Goal: Task Accomplishment & Management: Use online tool/utility

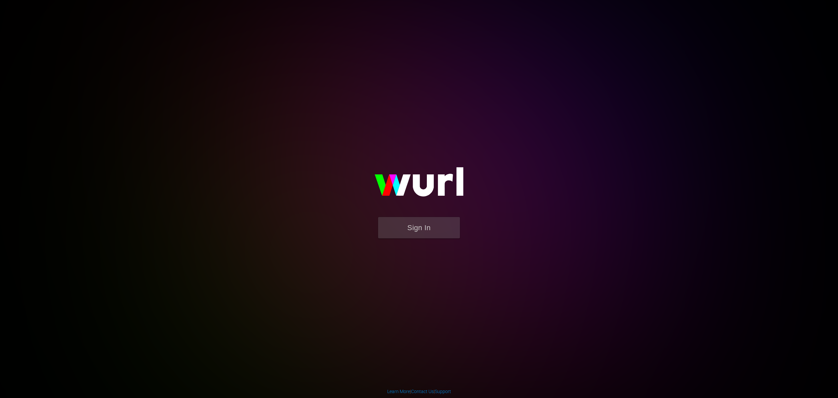
click at [415, 214] on img at bounding box center [419, 185] width 131 height 64
click at [409, 227] on button "Sign In" at bounding box center [419, 227] width 82 height 21
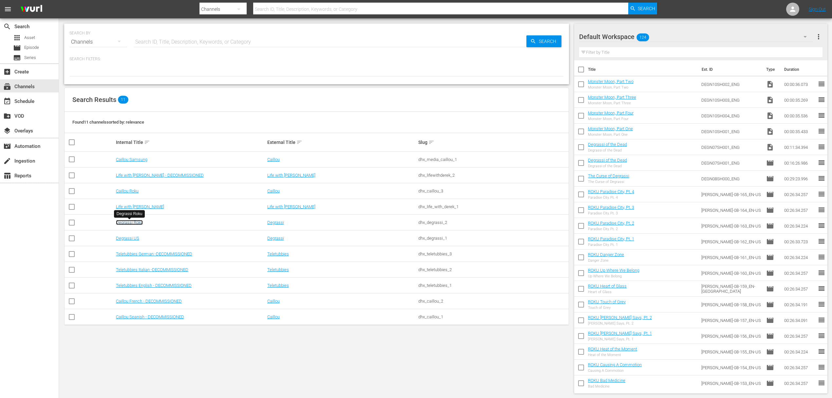
click at [133, 223] on link "Degrassi Roku" at bounding box center [129, 222] width 27 height 5
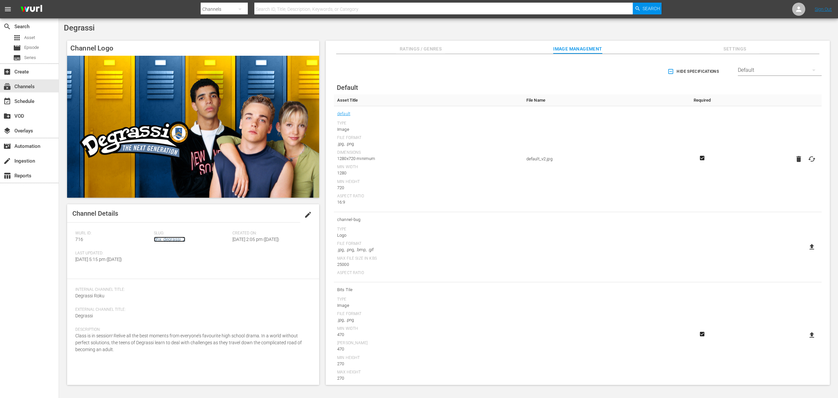
click at [164, 240] on link "dhx_degrassi_2" at bounding box center [169, 238] width 31 height 5
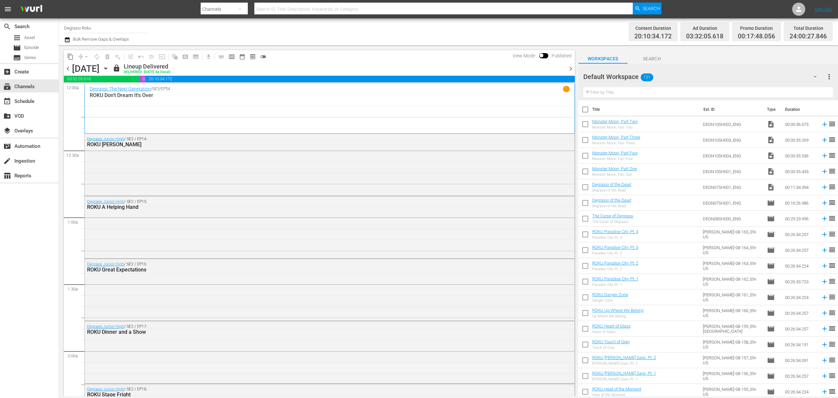
click at [109, 70] on icon "button" at bounding box center [105, 68] width 7 height 7
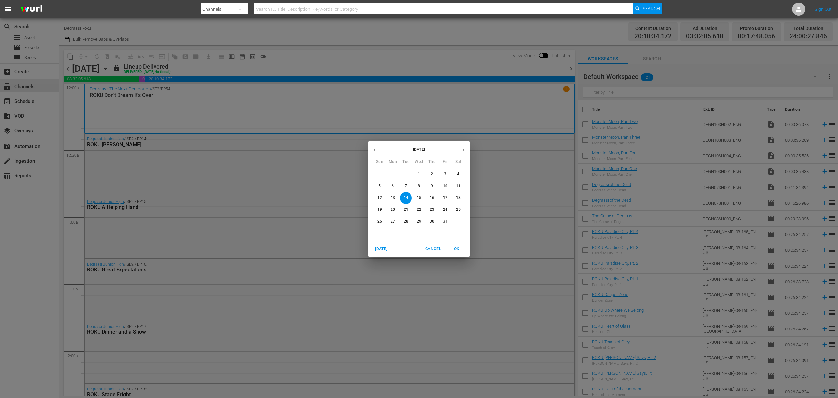
click at [457, 210] on p "25" at bounding box center [458, 210] width 5 height 6
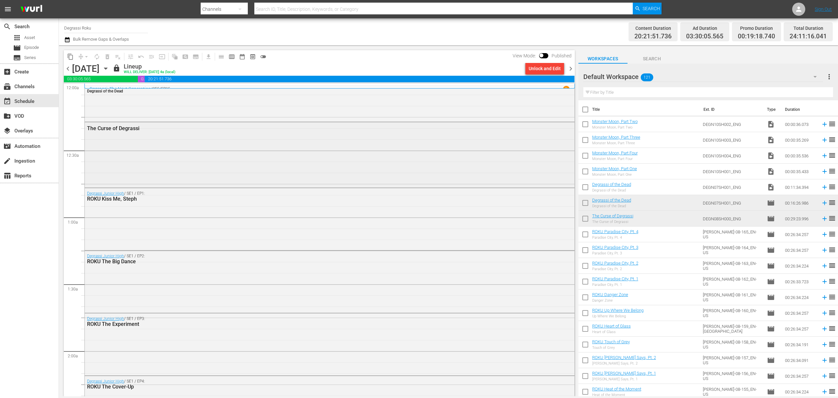
click at [158, 142] on div "The Curse of Degrassi" at bounding box center [330, 154] width 490 height 64
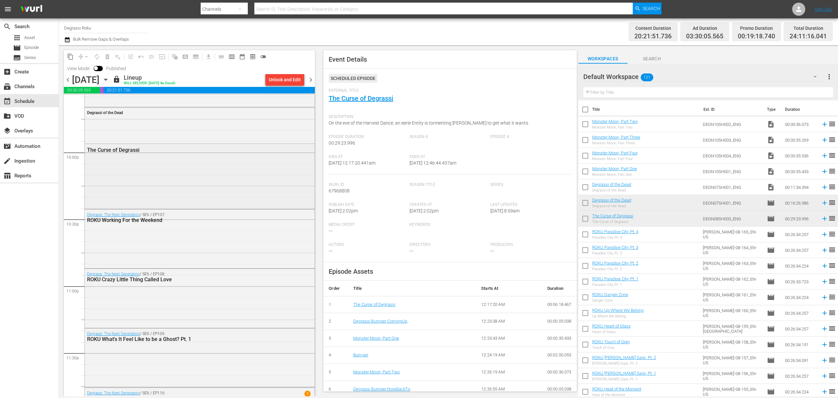
scroll to position [2932, 0]
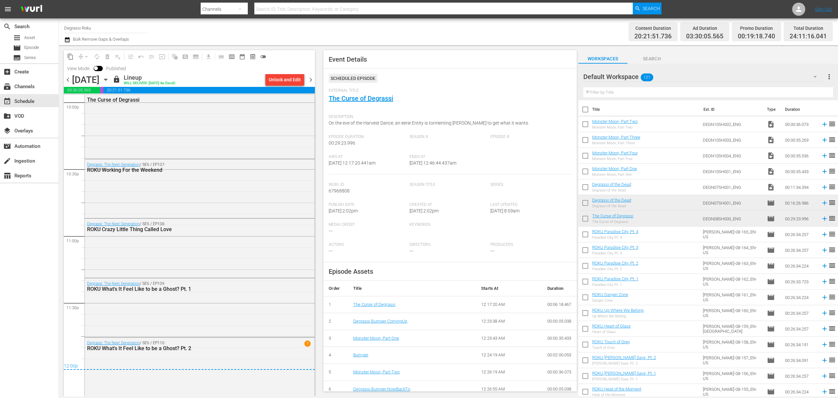
click at [315, 78] on span "chevron_right" at bounding box center [311, 80] width 8 height 8
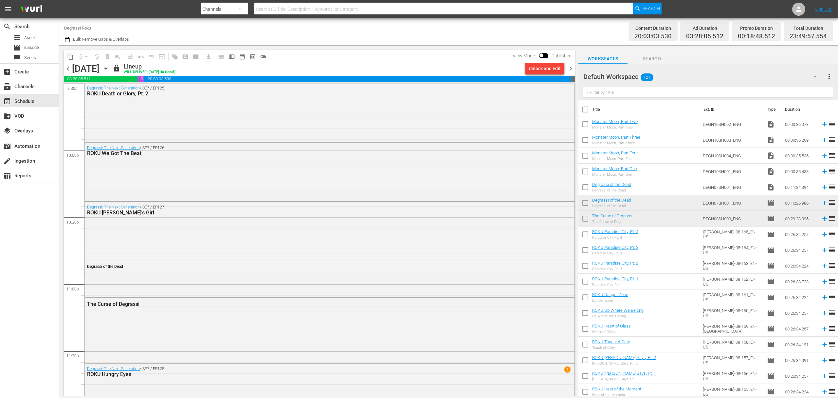
scroll to position [2882, 0]
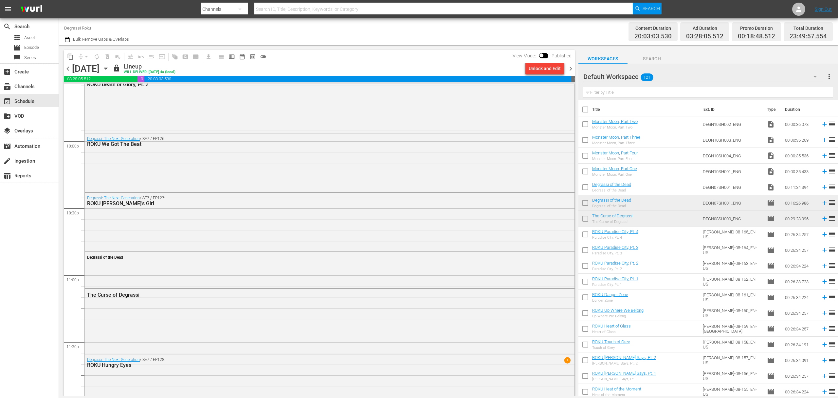
drag, startPoint x: 290, startPoint y: 259, endPoint x: 829, endPoint y: 313, distance: 542.1
click at [676, 304] on div "content_copy compress arrow_drop_down autorenew_outlined delete_forever_outline…" at bounding box center [448, 220] width 779 height 351
click at [347, 57] on div "content_copy compress arrow_drop_down autorenew_outlined delete_forever_outline…" at bounding box center [319, 56] width 511 height 13
click at [572, 68] on span "chevron_right" at bounding box center [571, 69] width 8 height 8
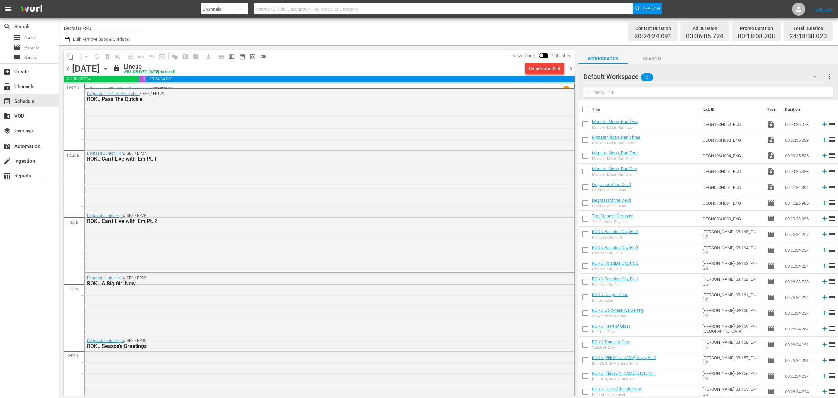
click at [66, 68] on span "chevron_left" at bounding box center [68, 69] width 8 height 8
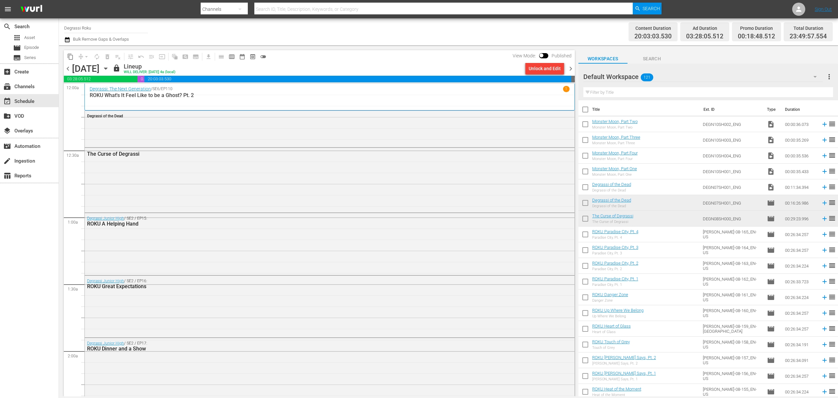
click at [109, 68] on icon "button" at bounding box center [105, 68] width 7 height 7
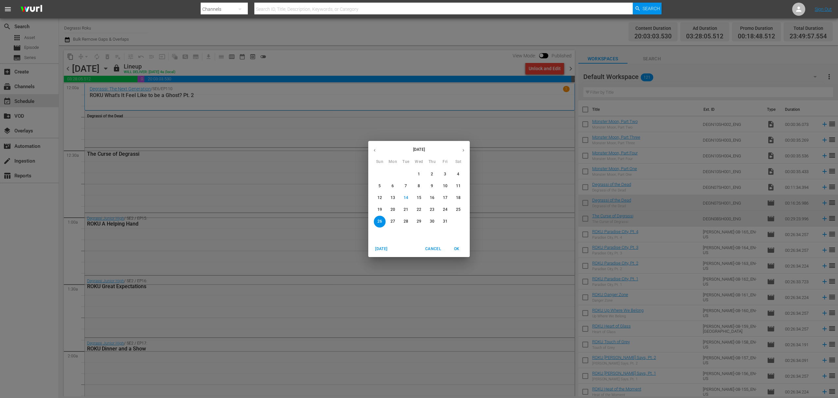
click at [450, 221] on span "31" at bounding box center [445, 221] width 12 height 6
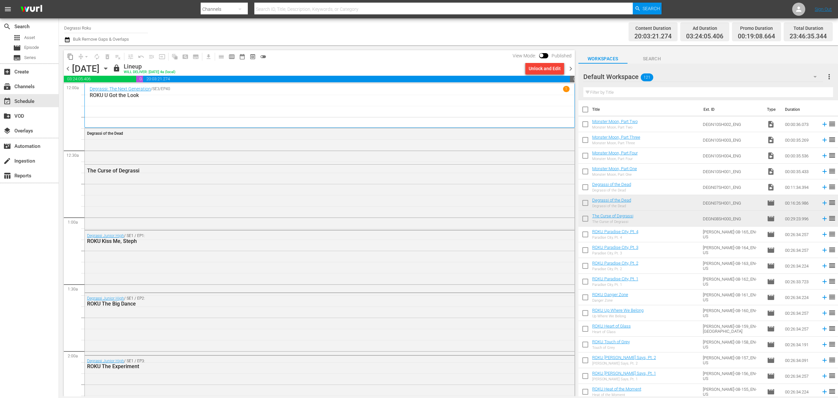
drag, startPoint x: 570, startPoint y: 69, endPoint x: 337, endPoint y: 72, distance: 233.2
click at [570, 69] on span "chevron_right" at bounding box center [571, 69] width 8 height 8
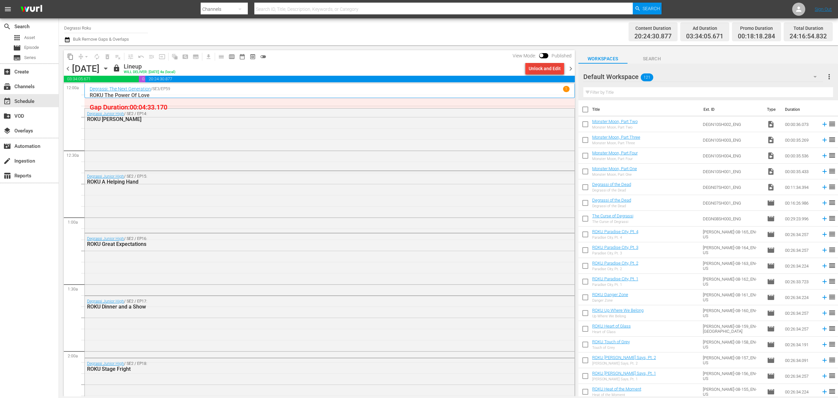
click at [548, 67] on div "Unlock and Edit" at bounding box center [545, 69] width 32 height 12
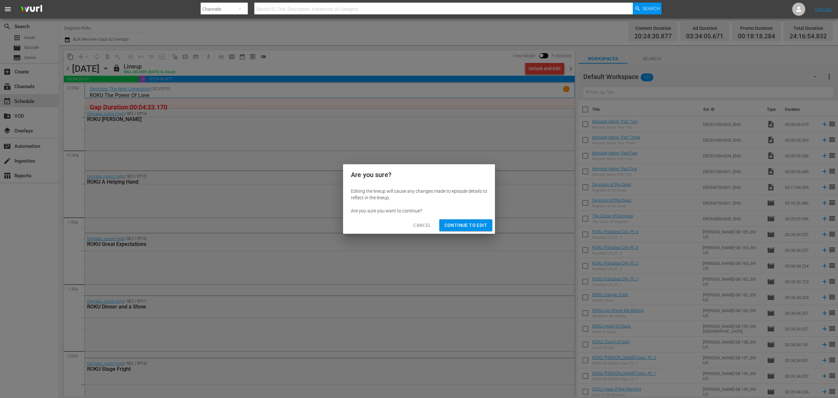
click at [452, 221] on span "Continue to Edit" at bounding box center [466, 225] width 43 height 8
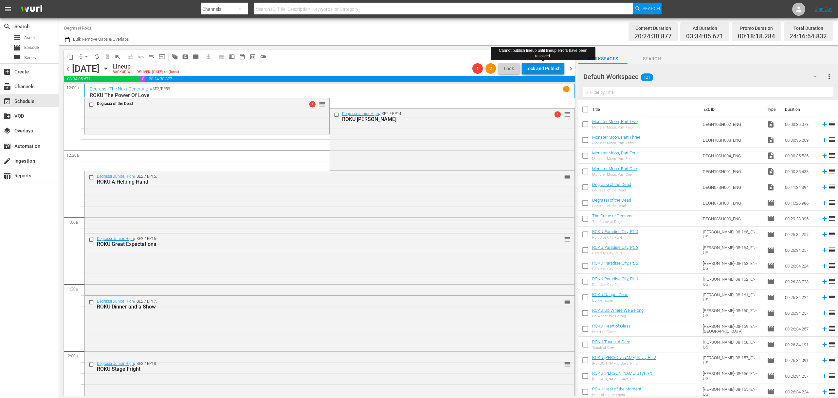
click at [534, 65] on div "Lock and Publish" at bounding box center [543, 69] width 35 height 12
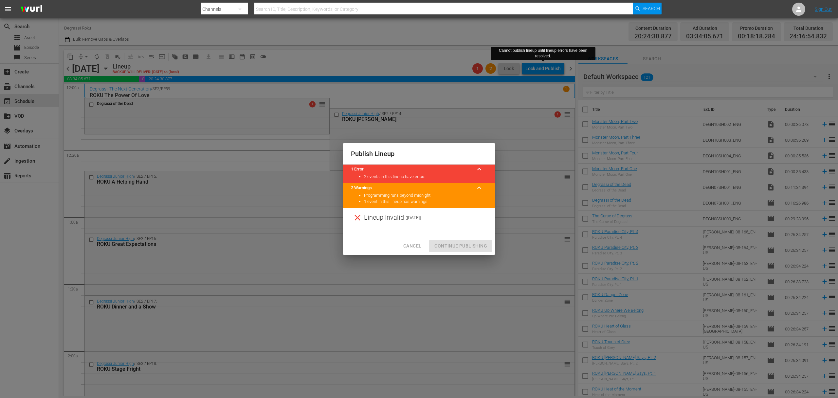
click at [393, 252] on div "Cancel Continue Publishing" at bounding box center [419, 245] width 152 height 17
click at [401, 248] on button "Cancel" at bounding box center [412, 246] width 28 height 12
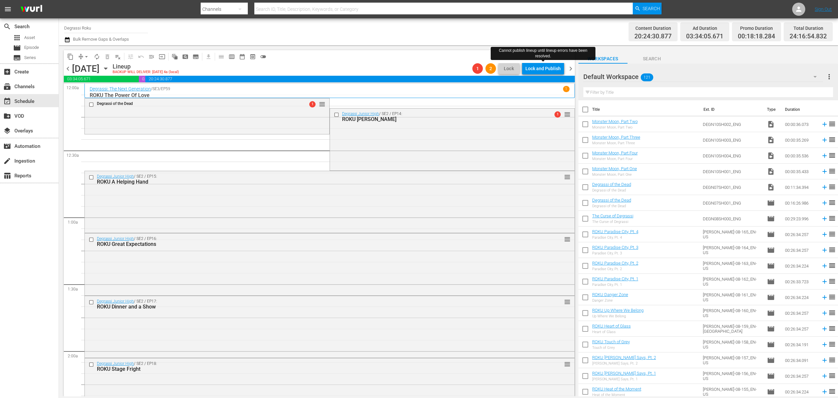
click at [83, 54] on span "arrow_drop_down" at bounding box center [86, 56] width 7 height 7
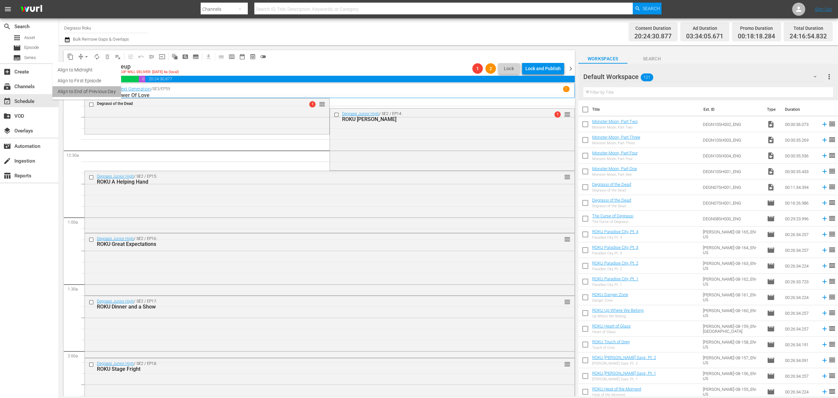
click at [103, 87] on li "Align to End of Previous Day" at bounding box center [86, 91] width 69 height 11
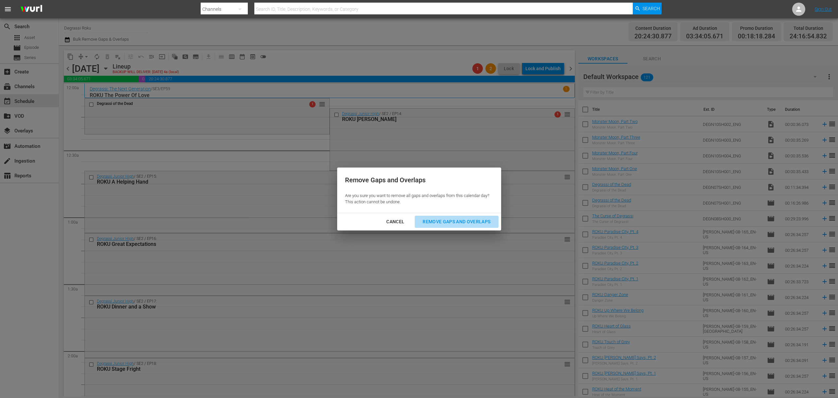
click at [478, 220] on div "Remove Gaps and Overlaps" at bounding box center [457, 221] width 78 height 8
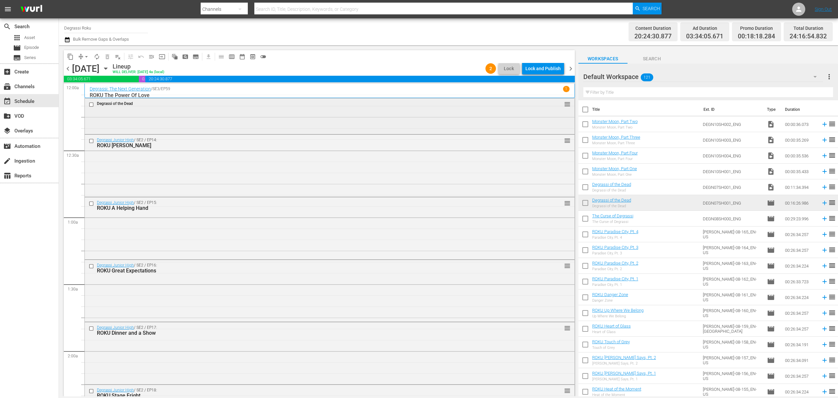
click at [90, 103] on input "checkbox" at bounding box center [92, 105] width 7 height 6
click at [549, 64] on div "Lock and Publish" at bounding box center [543, 69] width 35 height 12
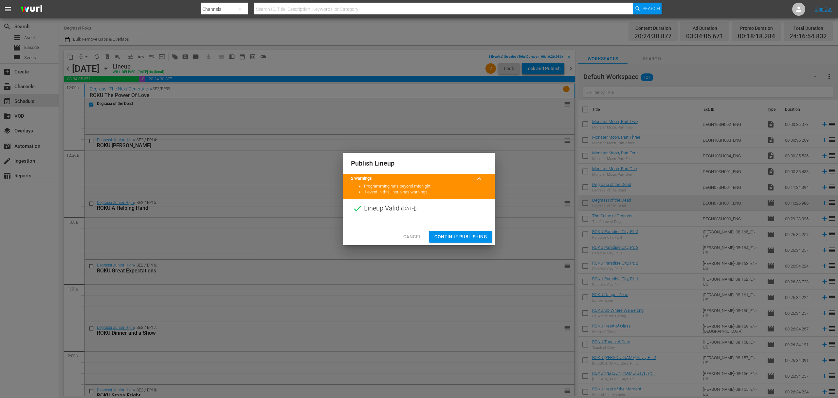
click at [446, 231] on button "Continue Publishing" at bounding box center [460, 237] width 63 height 12
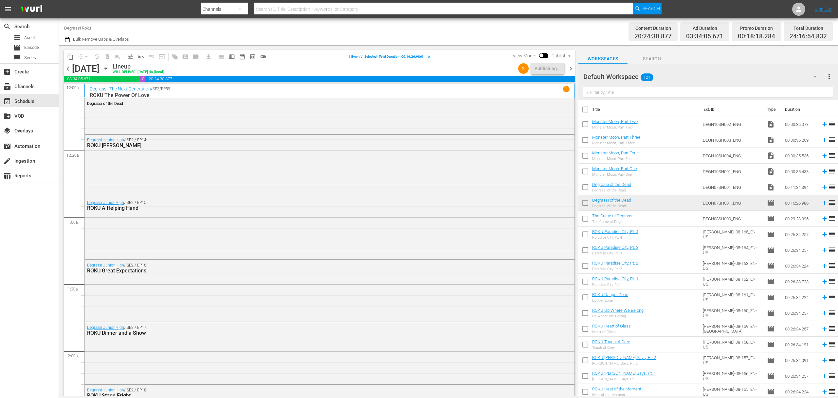
click at [67, 66] on span "chevron_left" at bounding box center [68, 69] width 8 height 8
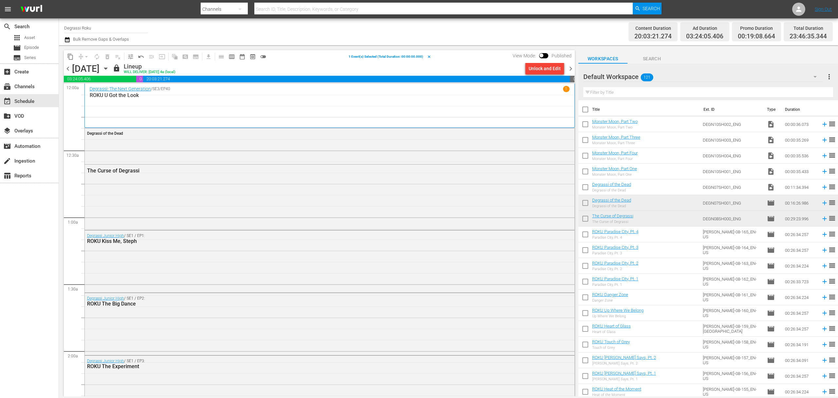
drag, startPoint x: 332, startPoint y: 196, endPoint x: 334, endPoint y: 190, distance: 6.0
click at [332, 196] on div "The Curse of Degrassi" at bounding box center [330, 196] width 490 height 64
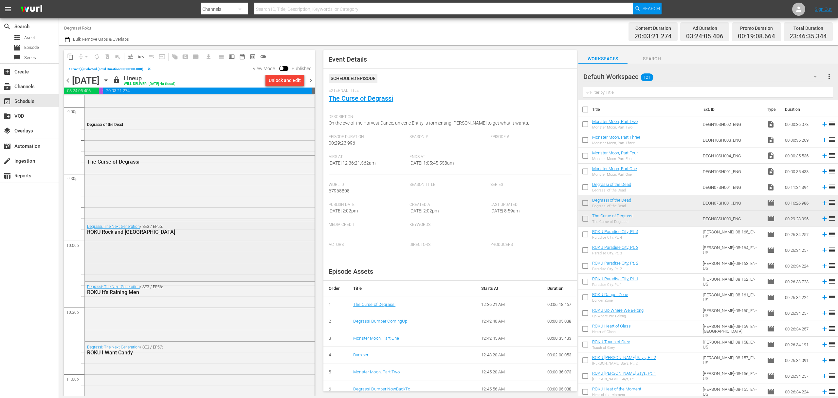
scroll to position [2920, 0]
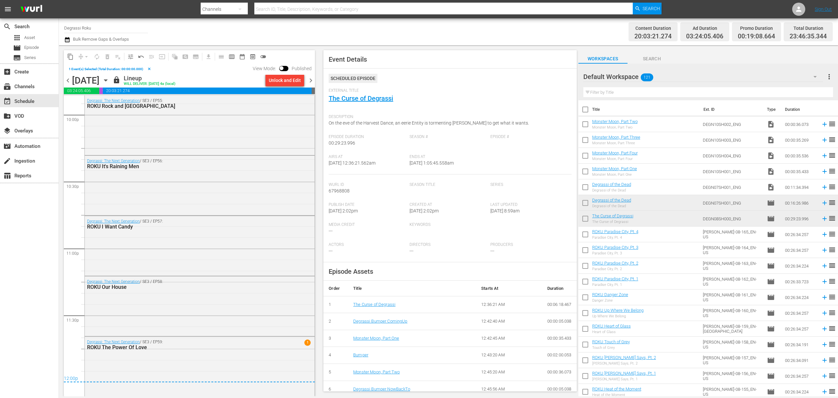
click at [311, 79] on span "chevron_right" at bounding box center [311, 80] width 8 height 8
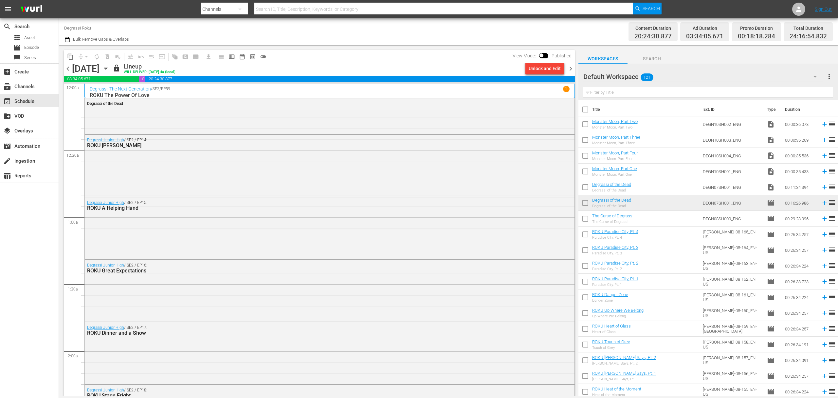
click at [568, 65] on span "chevron_right" at bounding box center [571, 69] width 8 height 8
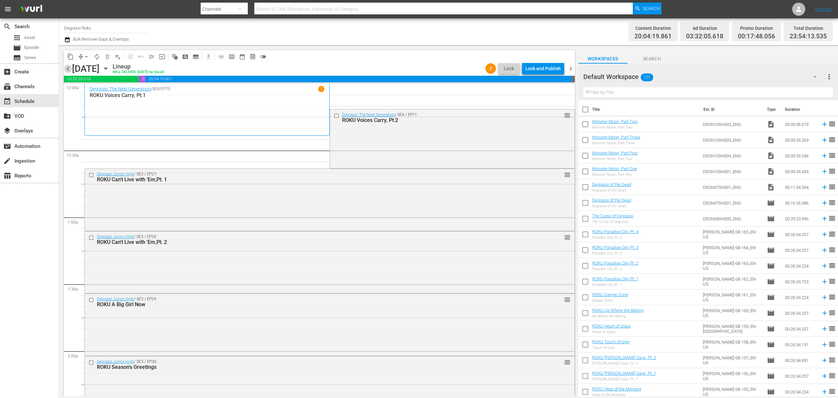
click at [67, 65] on span "chevron_left" at bounding box center [68, 69] width 8 height 8
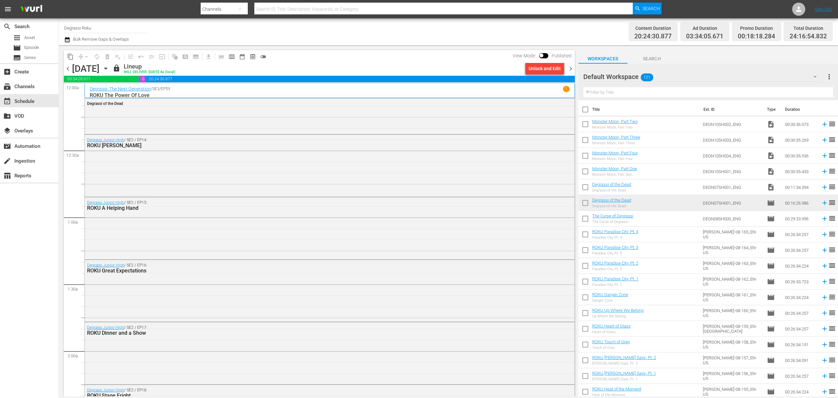
click at [559, 71] on div "Unlock and Edit" at bounding box center [545, 69] width 32 height 12
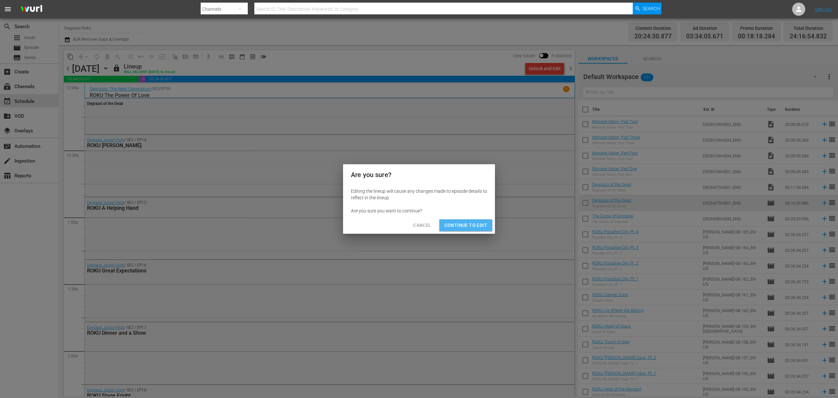
click at [469, 224] on span "Continue to Edit" at bounding box center [466, 225] width 43 height 8
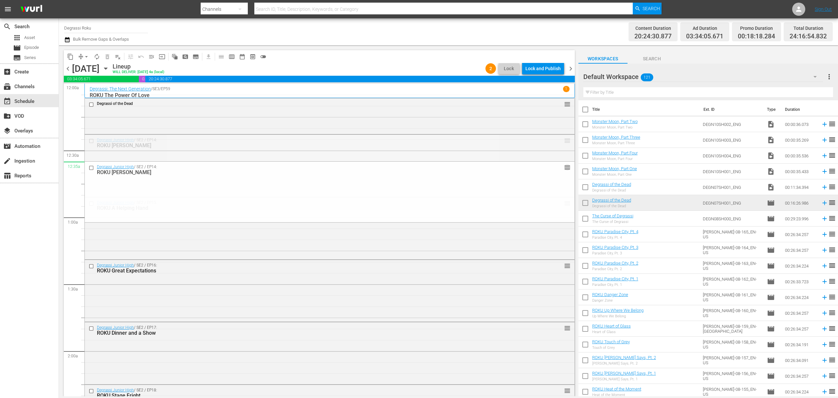
drag, startPoint x: 563, startPoint y: 143, endPoint x: 560, endPoint y: 169, distance: 26.1
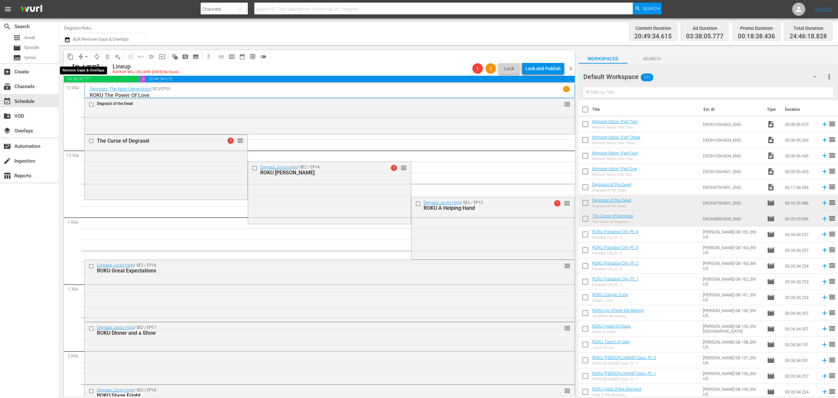
click at [87, 57] on span "arrow_drop_down" at bounding box center [86, 56] width 7 height 7
click at [93, 90] on li "Align to End of Previous Day" at bounding box center [86, 91] width 69 height 11
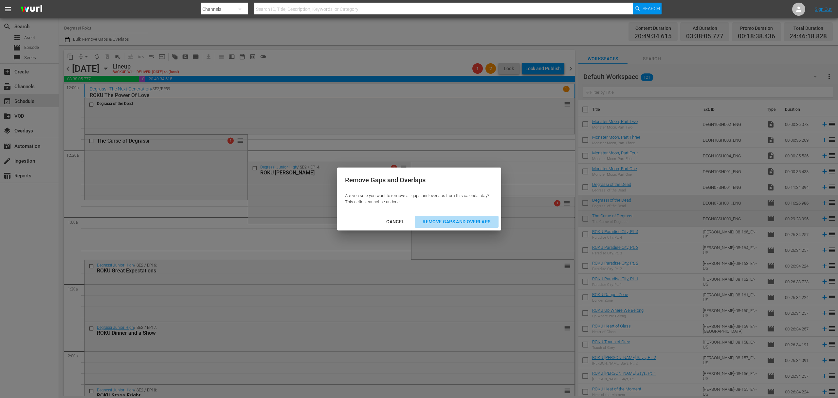
click at [468, 219] on div "Remove Gaps and Overlaps" at bounding box center [457, 221] width 78 height 8
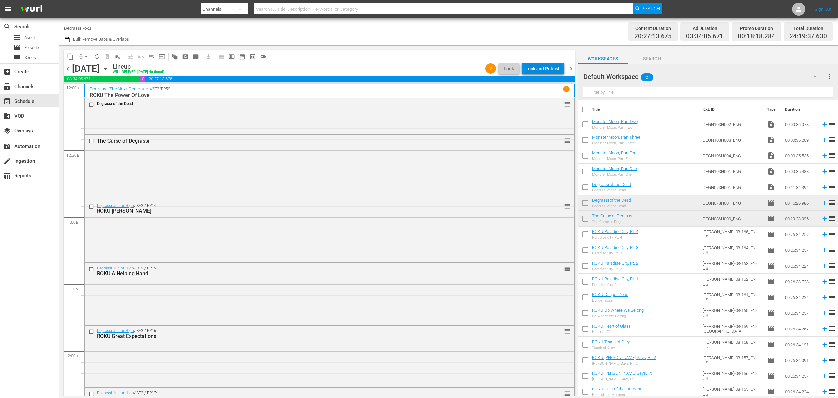
click at [544, 68] on div "Lock and Publish" at bounding box center [543, 69] width 35 height 12
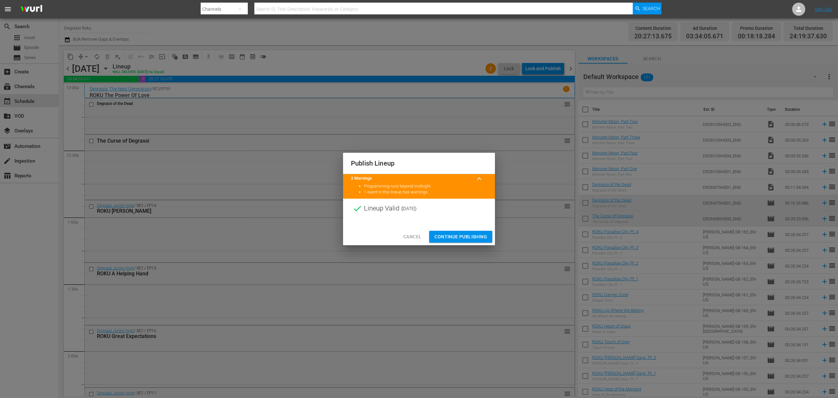
click at [474, 234] on span "Continue Publishing" at bounding box center [461, 237] width 53 height 8
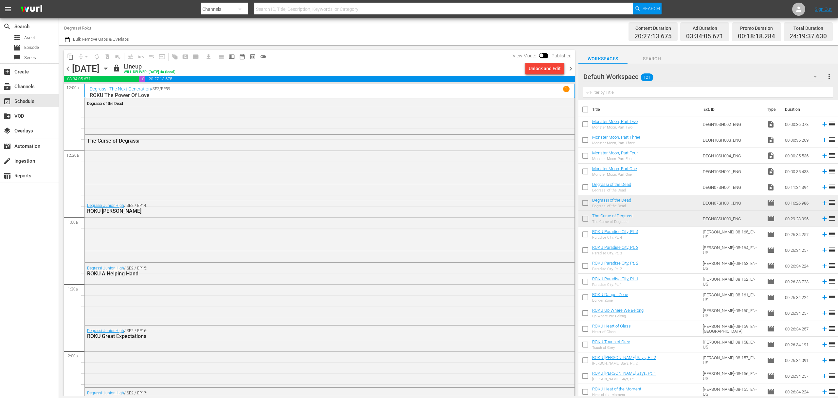
click at [109, 70] on icon "button" at bounding box center [105, 68] width 7 height 7
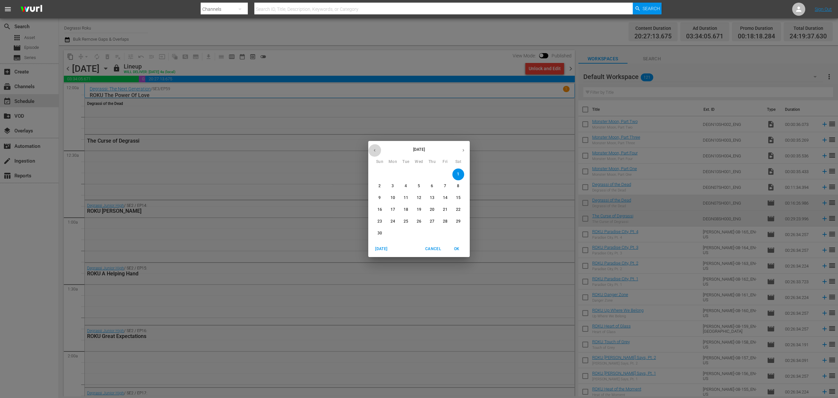
click at [374, 144] on button "button" at bounding box center [374, 150] width 13 height 13
click at [457, 208] on p "25" at bounding box center [458, 210] width 5 height 6
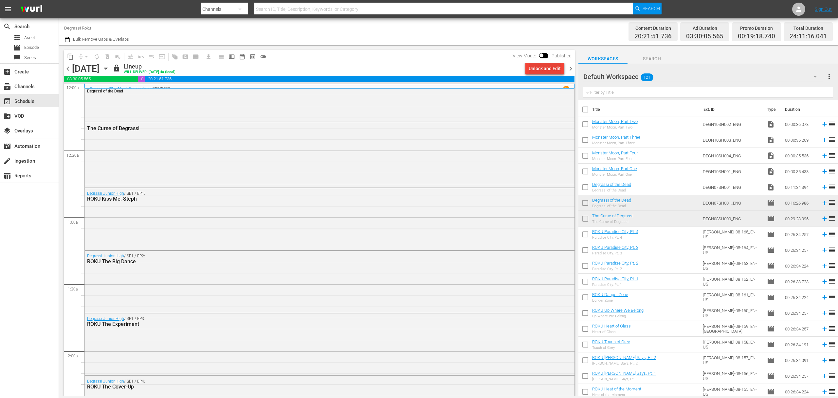
click at [534, 66] on div "Unlock and Edit" at bounding box center [545, 69] width 32 height 12
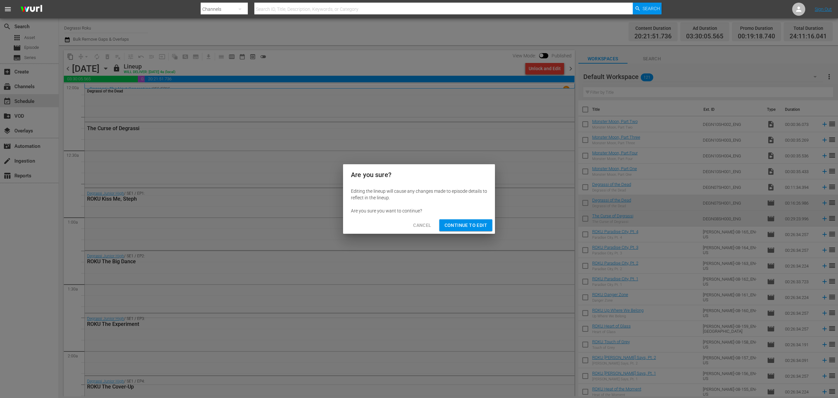
click at [473, 227] on span "Continue to Edit" at bounding box center [466, 225] width 43 height 8
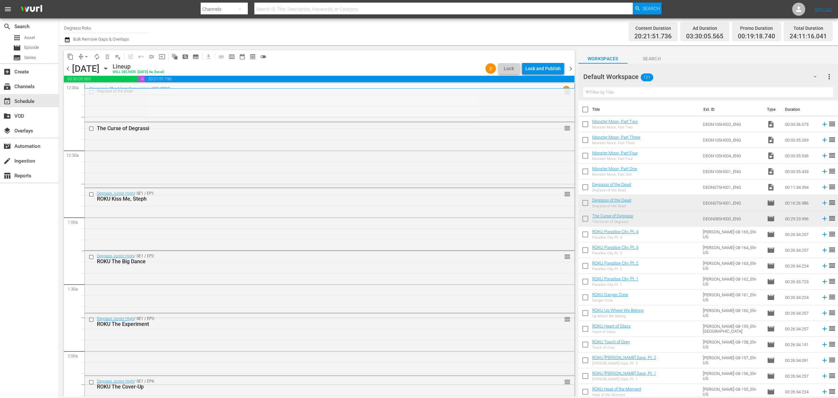
drag, startPoint x: 564, startPoint y: 94, endPoint x: 527, endPoint y: 162, distance: 77.8
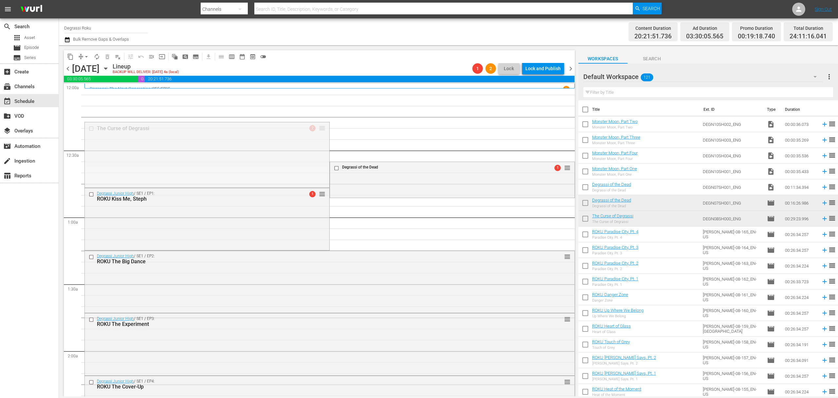
drag, startPoint x: 322, startPoint y: 127, endPoint x: 367, endPoint y: 93, distance: 56.6
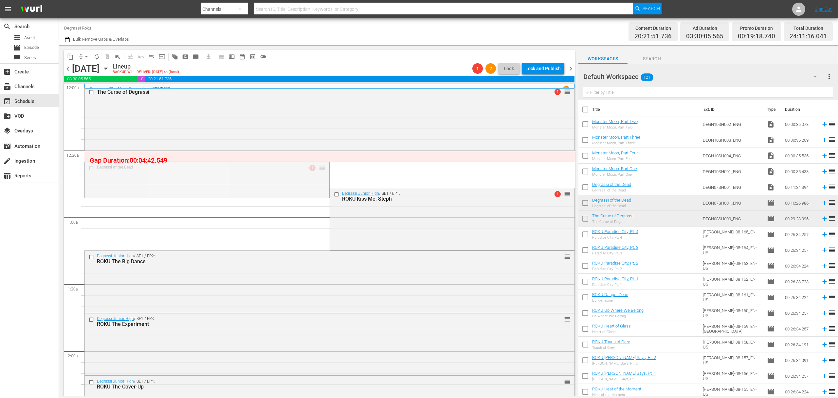
drag, startPoint x: 319, startPoint y: 167, endPoint x: 321, endPoint y: 158, distance: 9.8
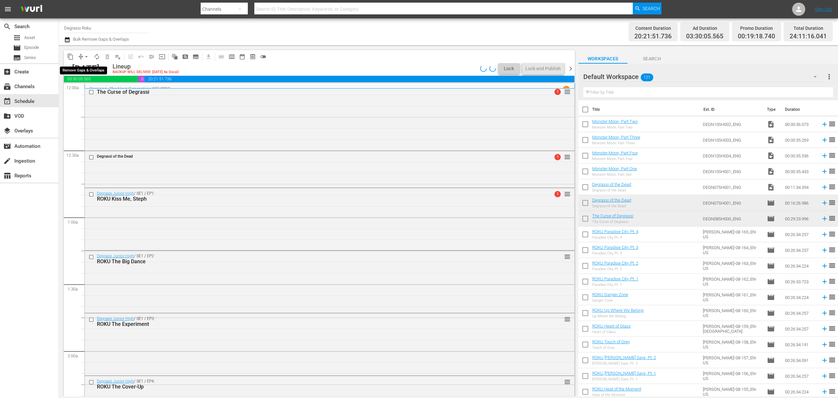
click at [85, 58] on span "arrow_drop_down" at bounding box center [86, 56] width 7 height 7
click at [101, 93] on li "Align to End of Previous Day" at bounding box center [86, 91] width 69 height 11
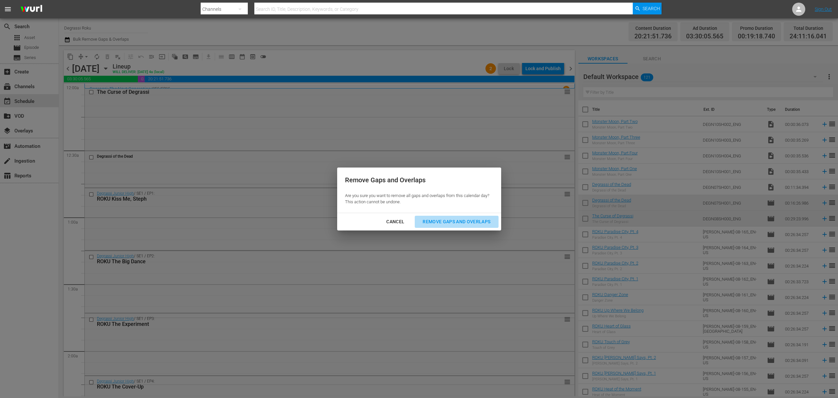
click at [484, 224] on div "Remove Gaps and Overlaps" at bounding box center [457, 221] width 78 height 8
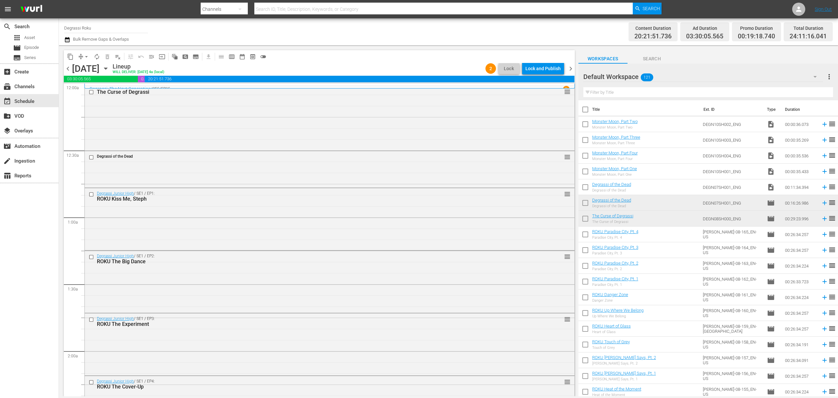
click at [541, 68] on div "Lock and Publish" at bounding box center [543, 69] width 35 height 12
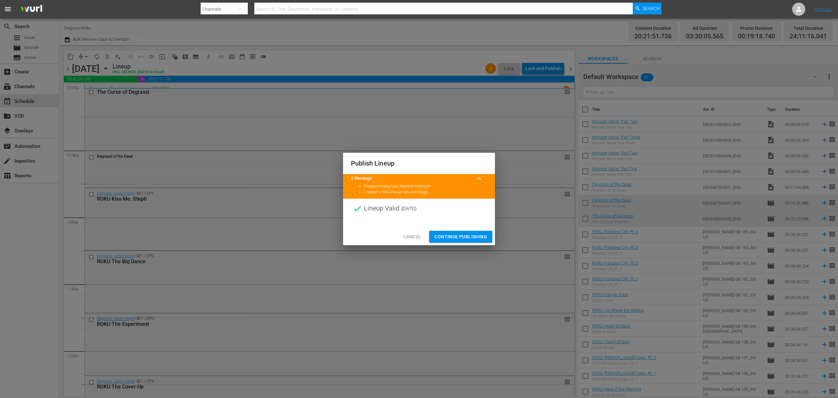
click at [469, 240] on span "Continue Publishing" at bounding box center [461, 237] width 53 height 8
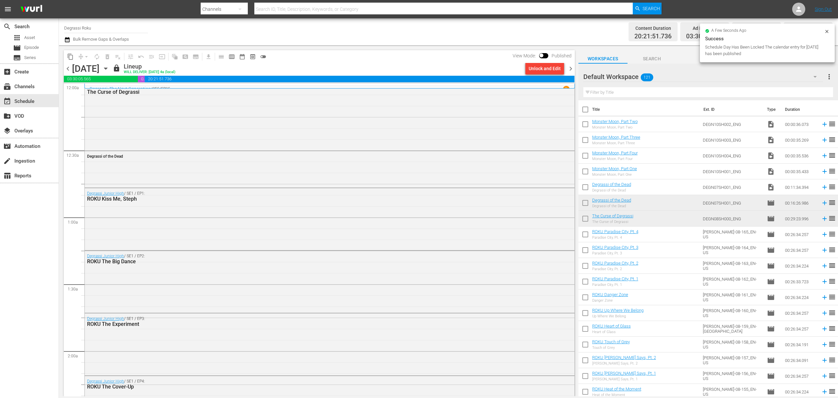
click at [109, 71] on icon "button" at bounding box center [105, 68] width 7 height 7
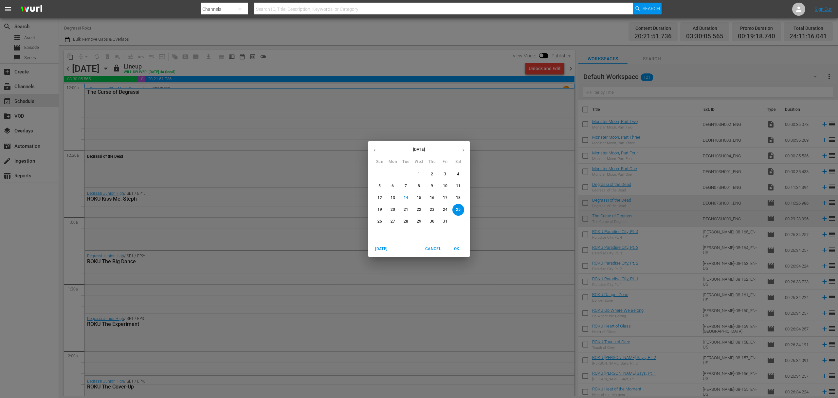
click at [460, 151] on button "button" at bounding box center [463, 150] width 13 height 13
click at [455, 172] on span "1" at bounding box center [459, 174] width 12 height 6
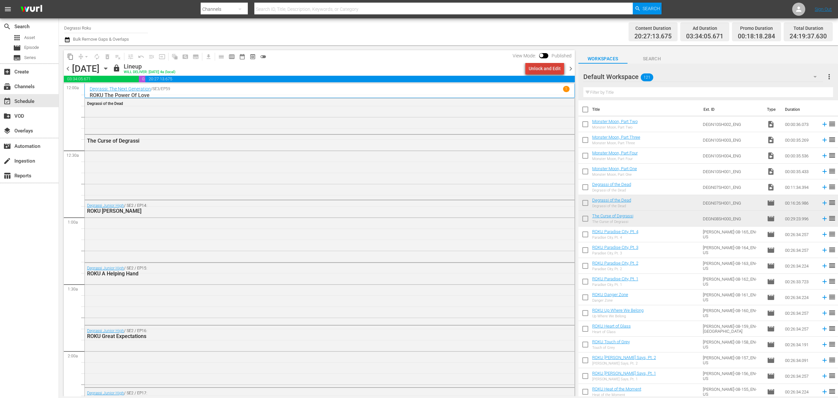
click at [559, 66] on div "Unlock and Edit" at bounding box center [545, 69] width 32 height 12
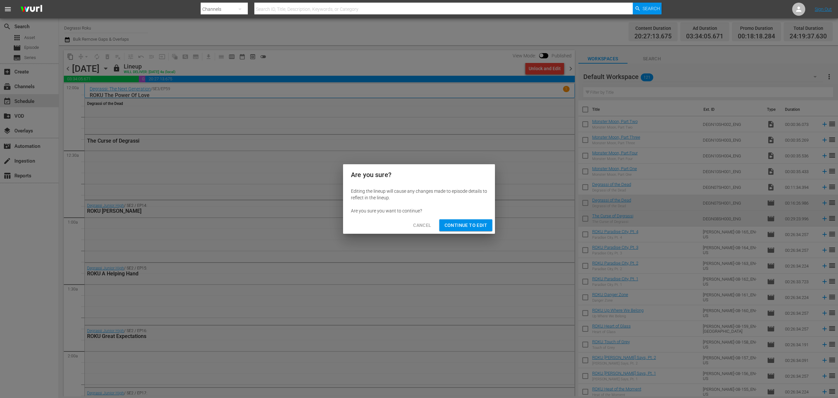
click at [467, 225] on span "Continue to Edit" at bounding box center [466, 225] width 43 height 8
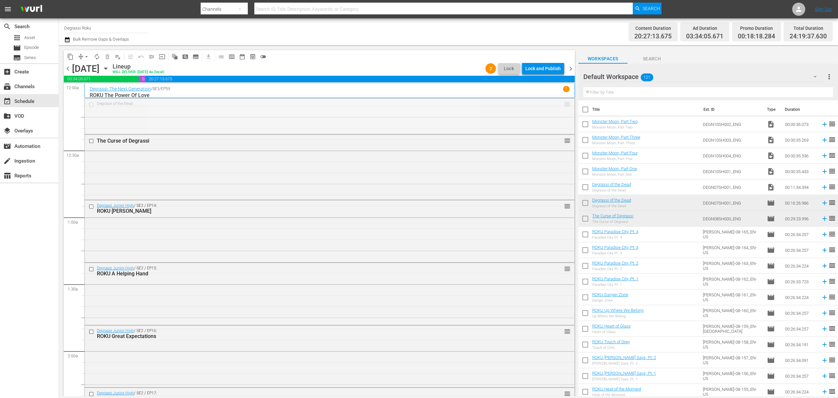
drag, startPoint x: 561, startPoint y: 105, endPoint x: 547, endPoint y: 157, distance: 53.9
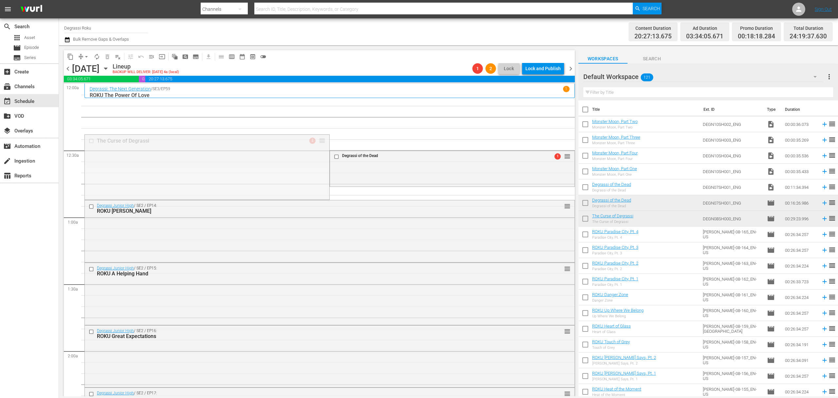
drag, startPoint x: 316, startPoint y: 141, endPoint x: 316, endPoint y: 100, distance: 41.6
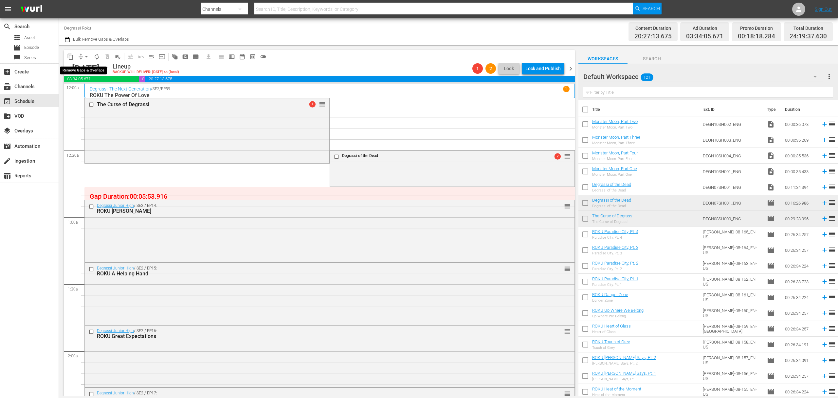
click at [86, 56] on span "arrow_drop_down" at bounding box center [86, 56] width 7 height 7
click at [87, 92] on li "Align to End of Previous Day" at bounding box center [86, 91] width 69 height 11
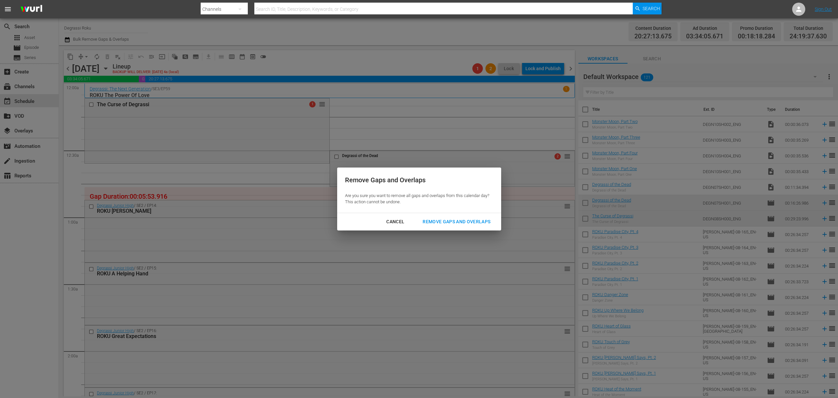
click at [455, 221] on div "Remove Gaps and Overlaps" at bounding box center [457, 221] width 78 height 8
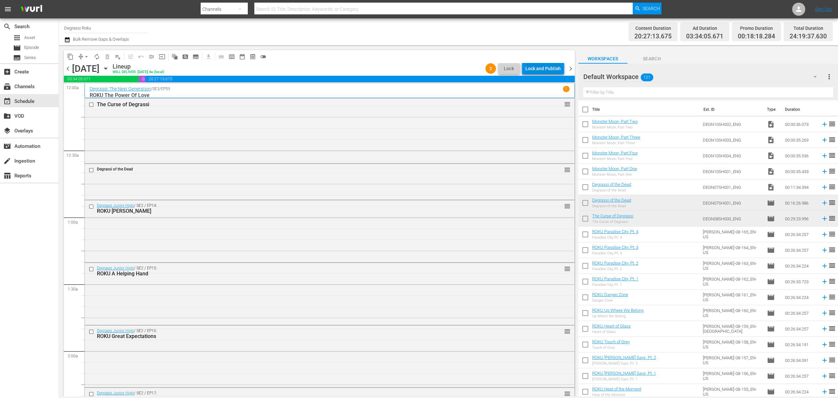
click at [552, 65] on div "Lock and Publish" at bounding box center [543, 69] width 35 height 12
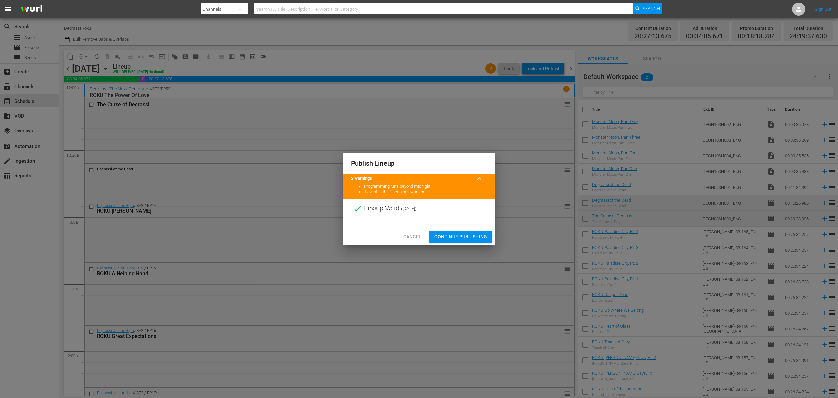
click at [479, 232] on button "Continue Publishing" at bounding box center [460, 237] width 63 height 12
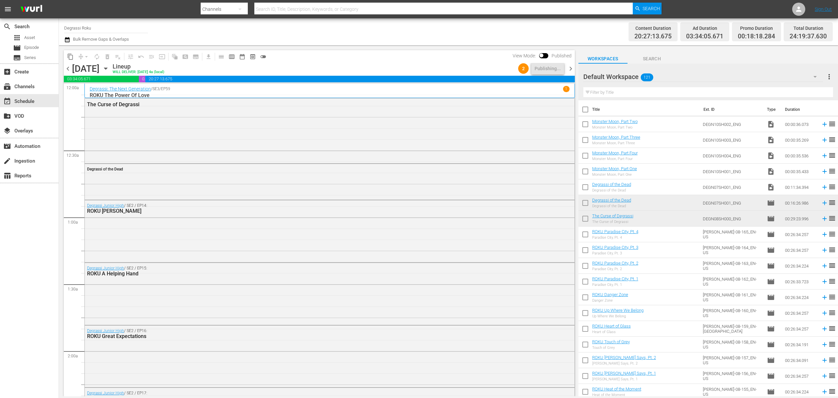
click at [69, 68] on span "chevron_left" at bounding box center [68, 69] width 8 height 8
